Goal: Information Seeking & Learning: Learn about a topic

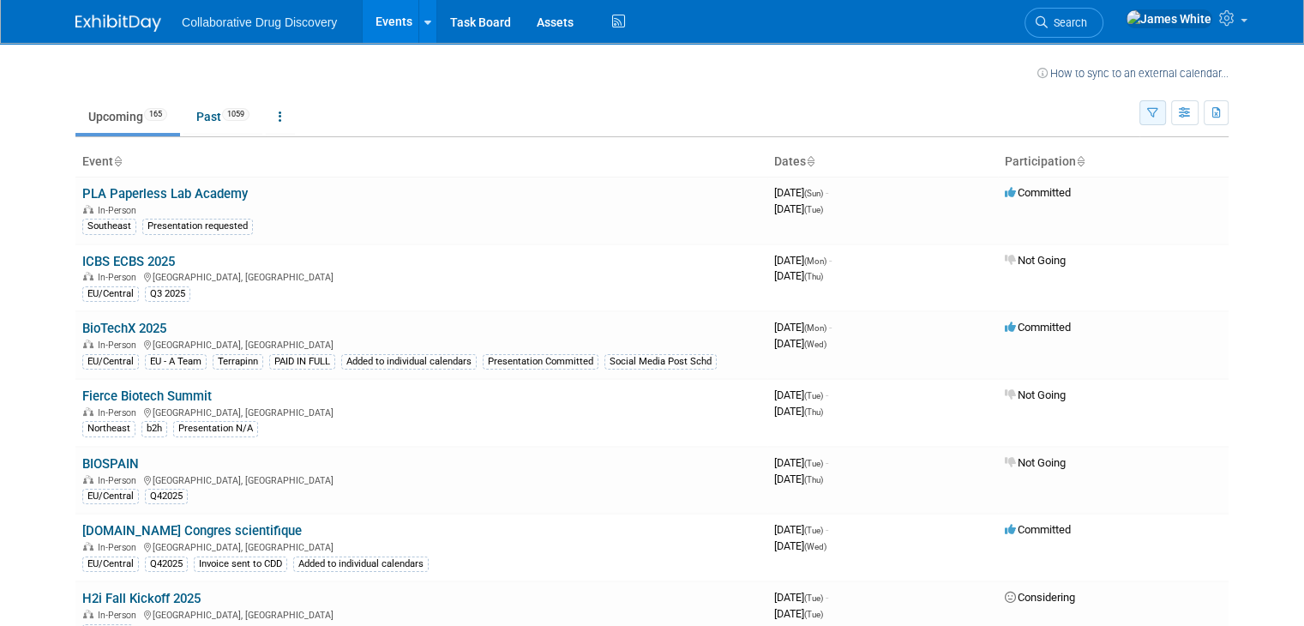
click at [1158, 108] on icon "button" at bounding box center [1152, 113] width 11 height 11
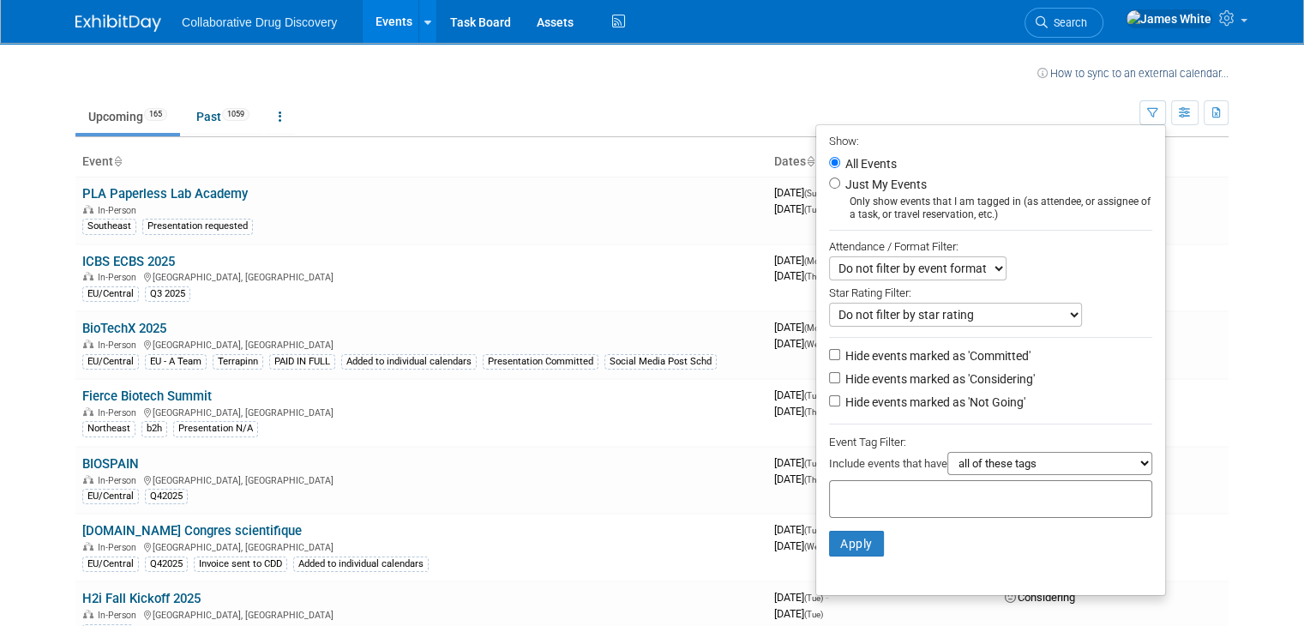
click at [866, 189] on label "Just My Events" at bounding box center [884, 184] width 85 height 17
click at [840, 189] on input "Just My Events" at bounding box center [834, 182] width 11 height 11
radio input "true"
click at [854, 549] on button "Apply" at bounding box center [856, 544] width 55 height 26
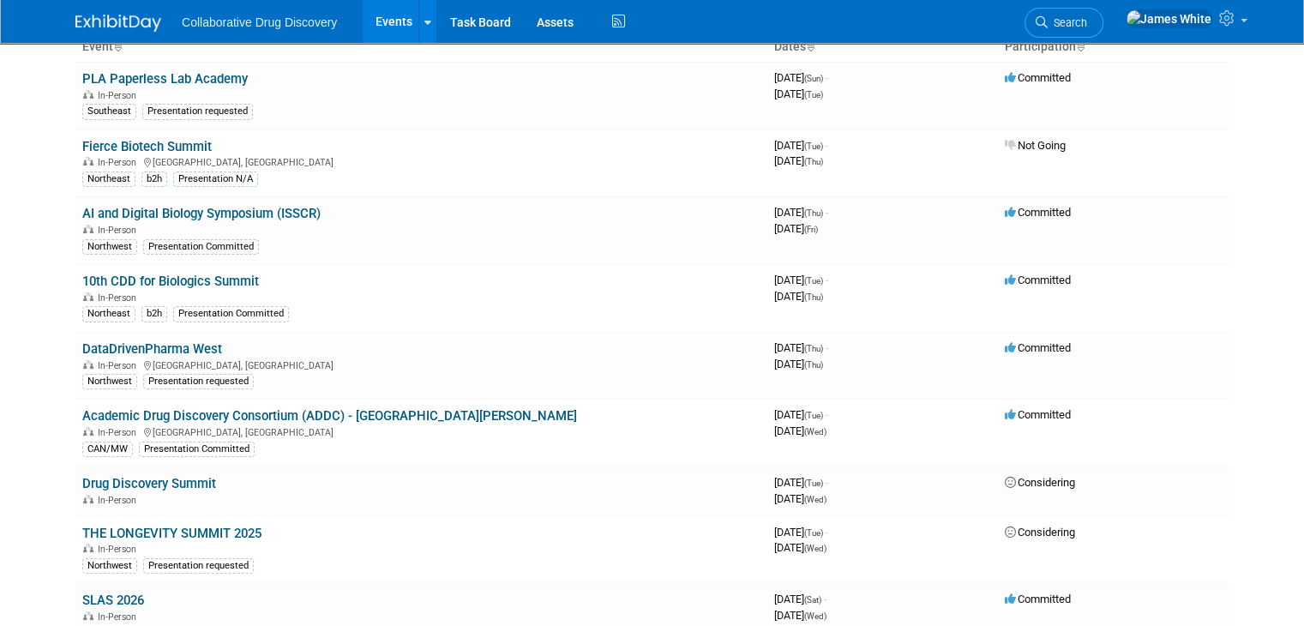
scroll to position [237, 0]
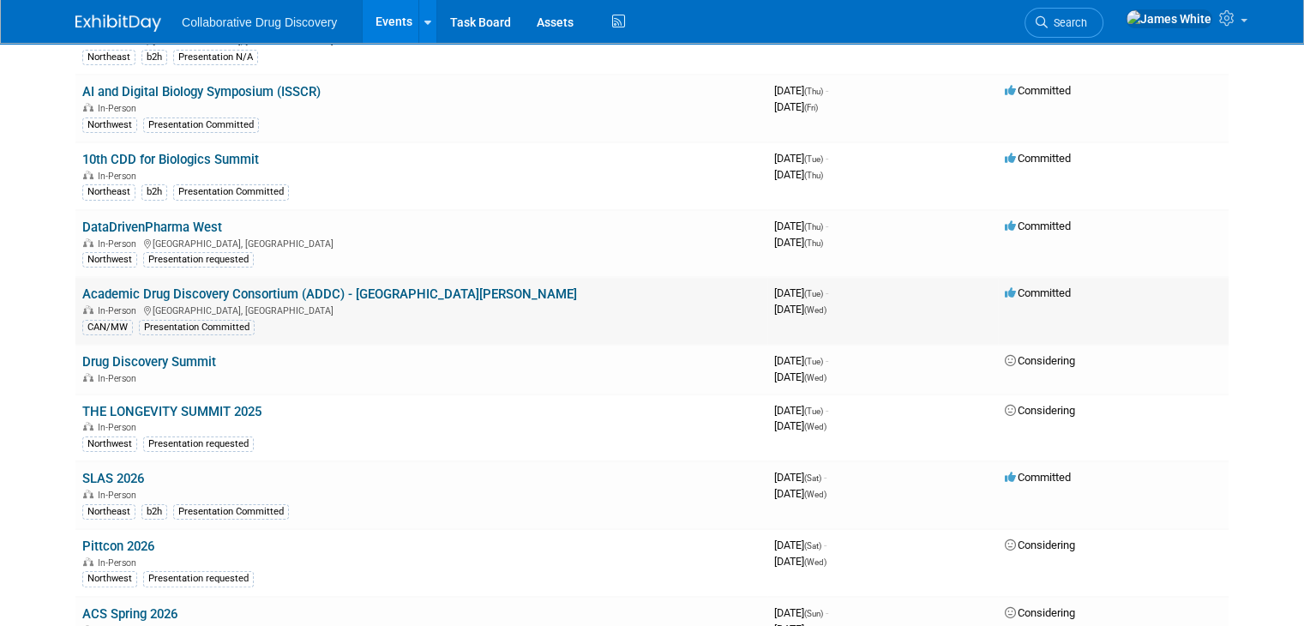
click at [327, 286] on link "Academic Drug Discovery Consortium (ADDC) - [GEOGRAPHIC_DATA][PERSON_NAME]" at bounding box center [329, 293] width 495 height 15
click at [364, 293] on link "Academic Drug Discovery Consortium (ADDC) - [GEOGRAPHIC_DATA][PERSON_NAME]" at bounding box center [329, 293] width 495 height 15
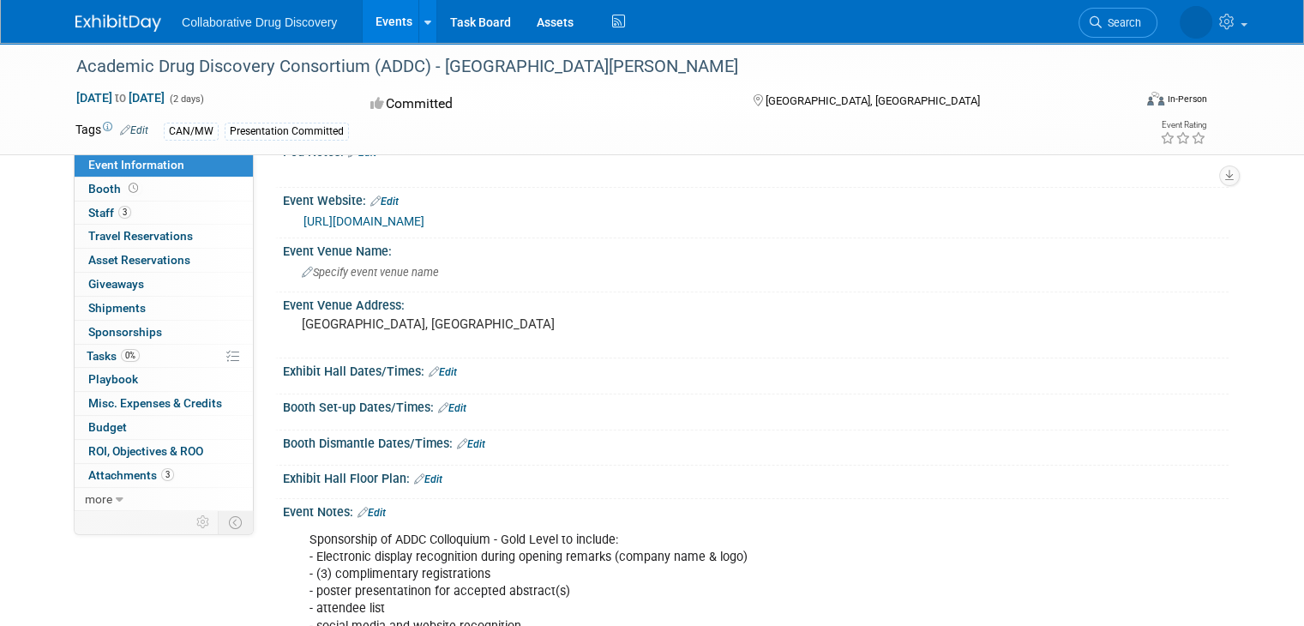
scroll to position [24, 0]
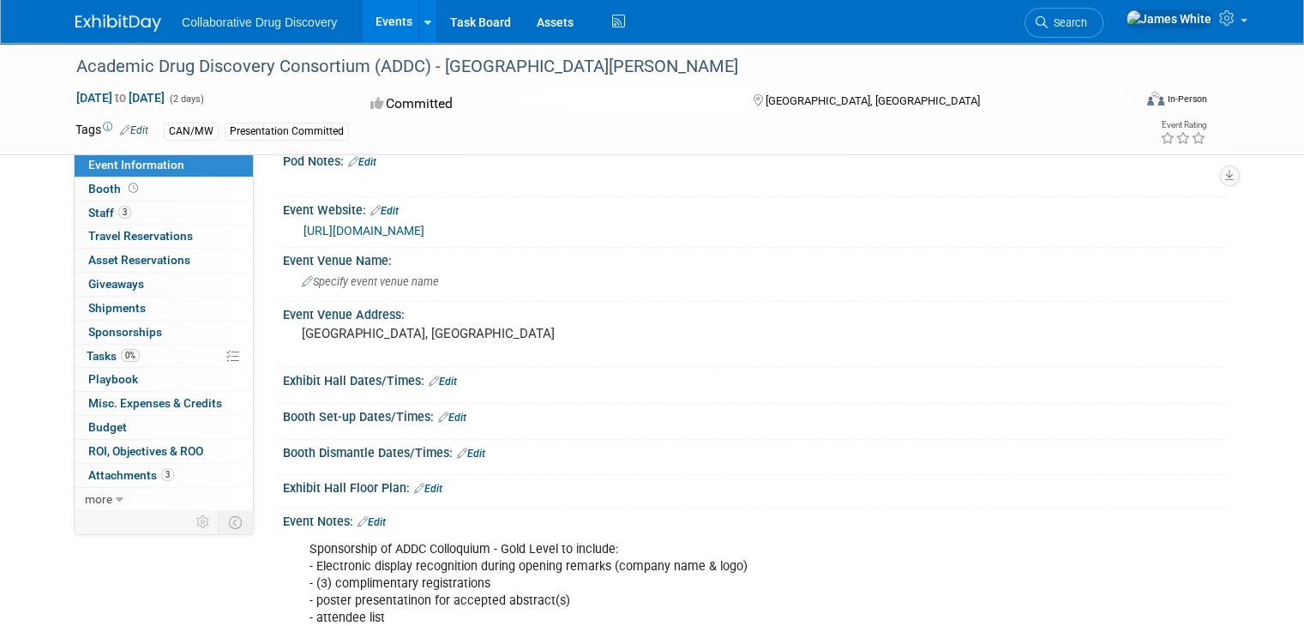
click at [424, 230] on link "https://www.addconsortium.org/ADDC-2025-Agenda" at bounding box center [363, 231] width 121 height 14
